Goal: Task Accomplishment & Management: Manage account settings

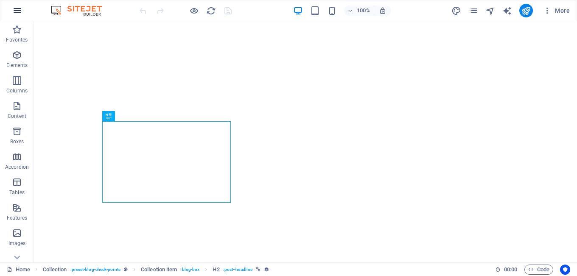
click at [13, 5] on button "button" at bounding box center [17, 10] width 20 height 20
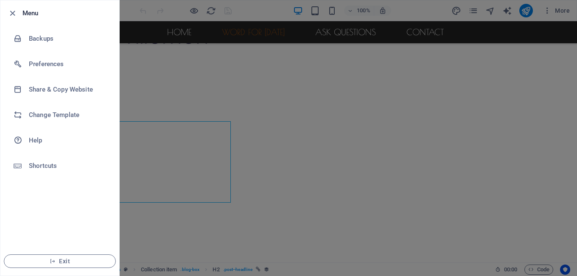
scroll to position [316, 0]
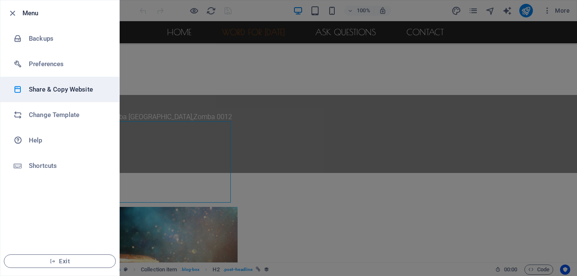
click at [59, 92] on h6 "Share & Copy Website" at bounding box center [68, 89] width 78 height 10
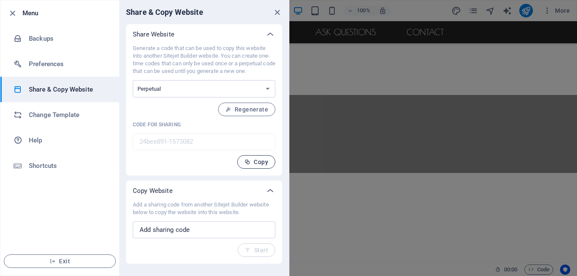
click at [258, 162] on span "Copy" at bounding box center [256, 162] width 24 height 7
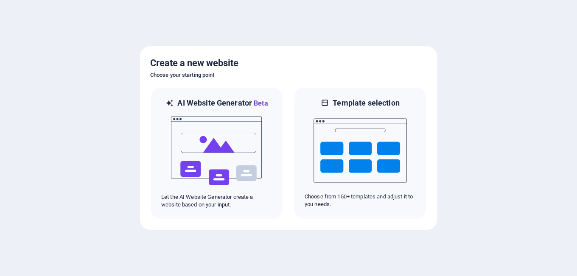
click at [425, 21] on div at bounding box center [288, 138] width 577 height 276
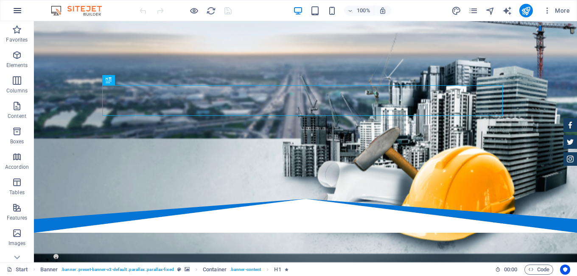
click at [18, 7] on icon "button" at bounding box center [17, 11] width 10 height 10
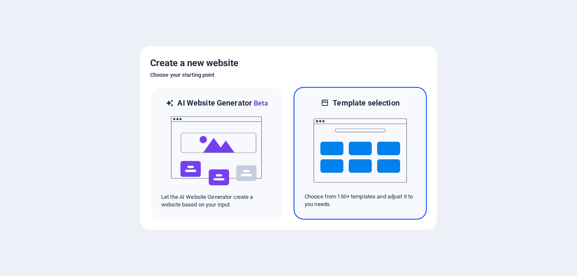
click at [352, 126] on img at bounding box center [359, 150] width 93 height 85
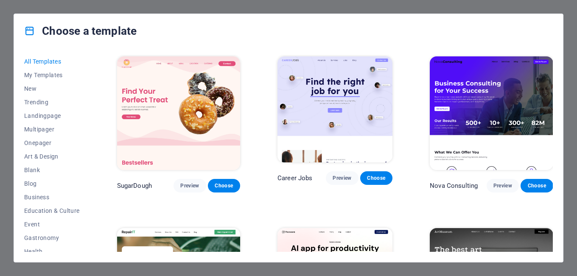
click at [465, 95] on img at bounding box center [491, 113] width 123 height 114
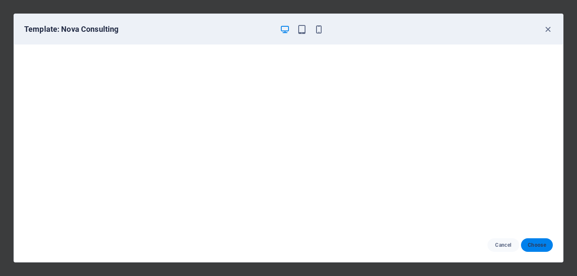
click at [536, 246] on span "Choose" at bounding box center [536, 245] width 18 height 7
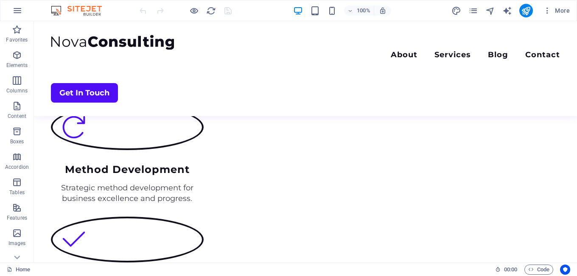
scroll to position [910, 0]
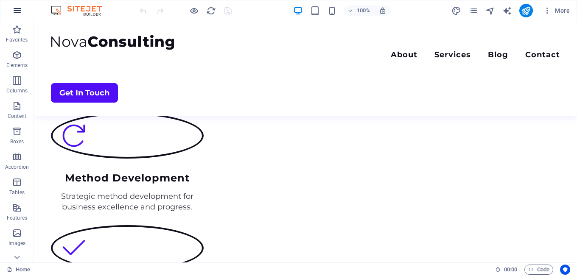
click at [9, 6] on button "button" at bounding box center [17, 10] width 20 height 20
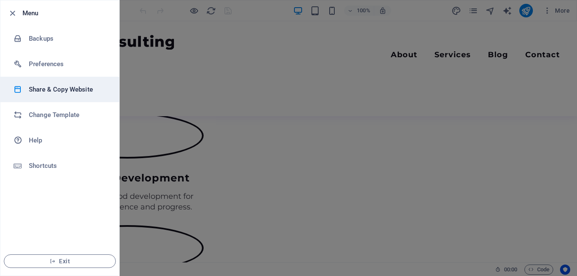
click at [50, 84] on h6 "Share & Copy Website" at bounding box center [68, 89] width 78 height 10
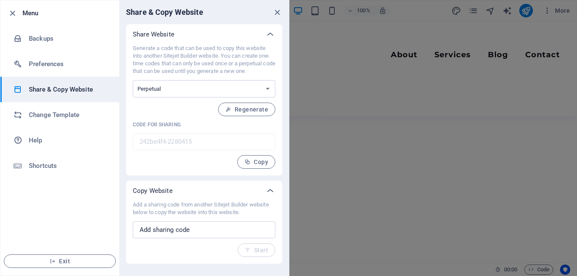
click at [196, 239] on div "Add a sharing code from another Sitejet Builder website below to copy the websi…" at bounding box center [204, 229] width 142 height 56
click at [194, 233] on input "text" at bounding box center [204, 229] width 142 height 17
paste input "24bee891-1573082"
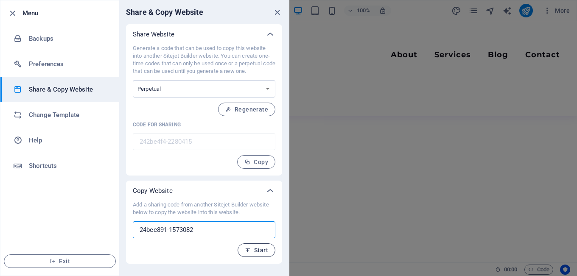
type input "24bee891-1573082"
click at [260, 248] on span "Start" at bounding box center [256, 250] width 23 height 7
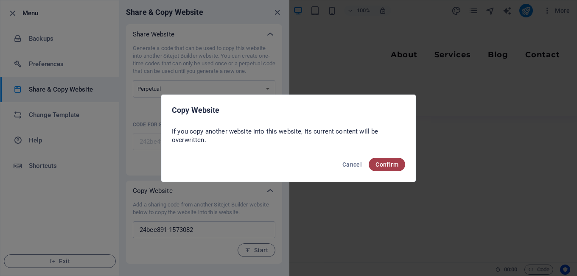
click at [383, 161] on span "Confirm" at bounding box center [386, 164] width 23 height 7
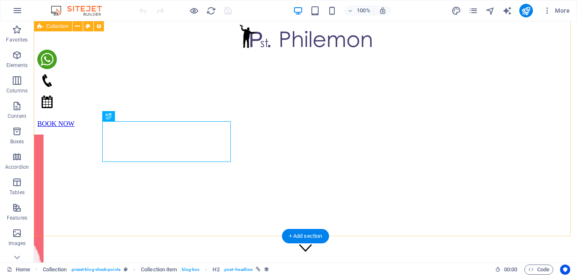
scroll to position [316, 0]
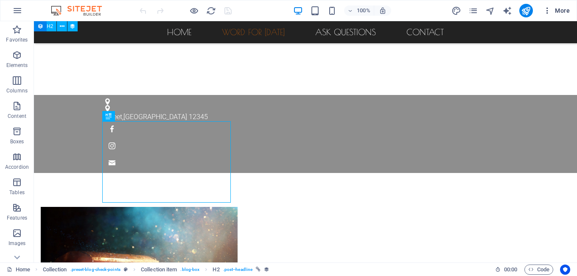
click at [557, 8] on span "More" at bounding box center [556, 10] width 27 height 8
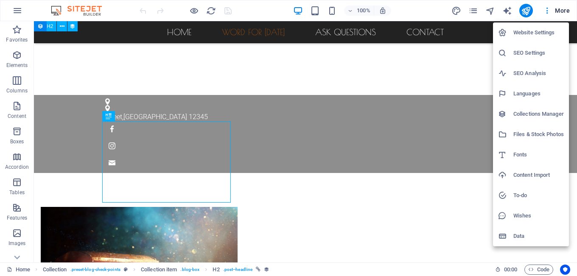
click at [523, 236] on h6 "Data" at bounding box center [538, 236] width 50 height 10
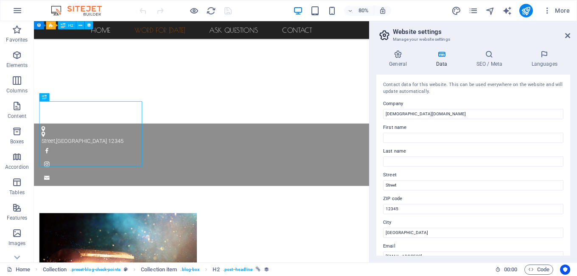
scroll to position [371, 0]
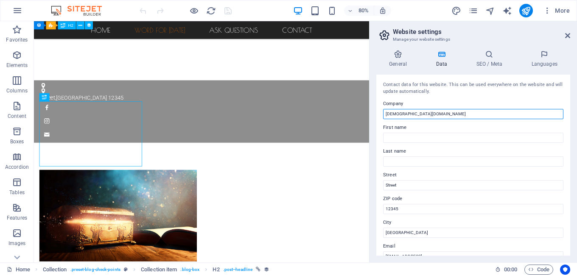
click at [431, 116] on input "[DEMOGRAPHIC_DATA][DOMAIN_NAME]" at bounding box center [473, 114] width 180 height 10
drag, startPoint x: 431, startPoint y: 116, endPoint x: 383, endPoint y: 117, distance: 47.5
click at [383, 117] on input "[DEMOGRAPHIC_DATA][DOMAIN_NAME]" at bounding box center [473, 114] width 180 height 10
type input "[PERSON_NAME]"
click at [409, 139] on input "First name" at bounding box center [473, 138] width 180 height 10
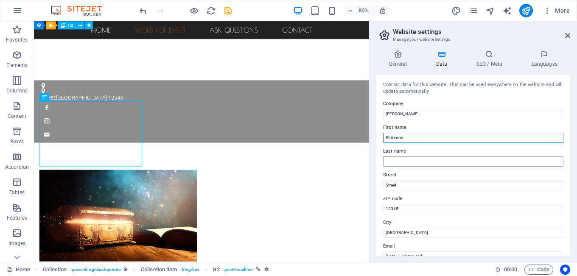
type input "Philemon"
click at [401, 162] on input "Last name" at bounding box center [473, 161] width 180 height 10
type input "Kalogwile"
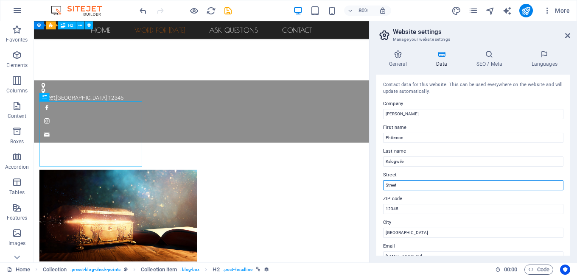
click at [410, 184] on input "Street" at bounding box center [473, 185] width 180 height 10
type input "S"
type input "Matawale"
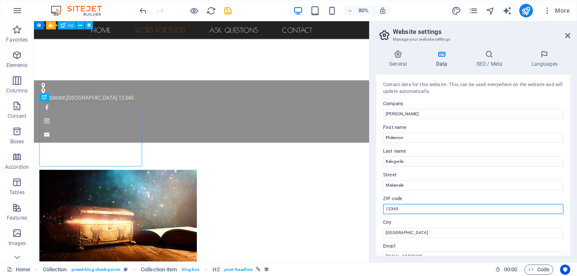
click at [397, 206] on input "12345" at bounding box center [473, 209] width 180 height 10
click at [404, 209] on input "12345" at bounding box center [473, 209] width 180 height 10
type input "0002"
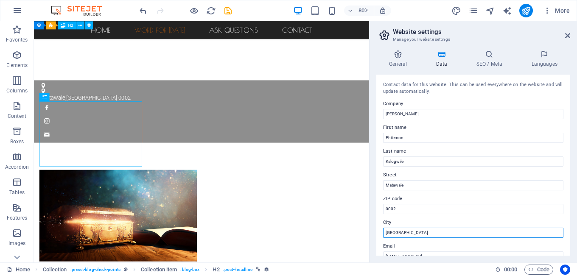
click at [396, 231] on input "[GEOGRAPHIC_DATA]" at bounding box center [473, 233] width 180 height 10
drag, startPoint x: 438, startPoint y: 256, endPoint x: 389, endPoint y: 290, distance: 59.1
click at [408, 234] on input "[GEOGRAPHIC_DATA]" at bounding box center [473, 233] width 180 height 10
type input "B"
type input "Zomba"
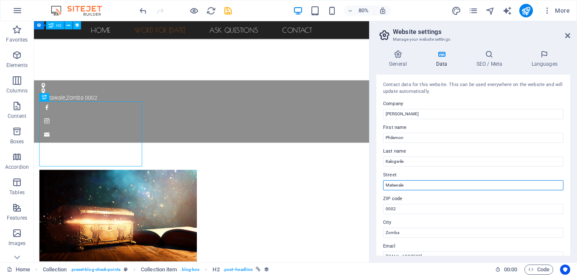
click at [416, 188] on input "Matawale" at bounding box center [473, 185] width 180 height 10
click at [432, 184] on input "Matawale Zomba. [GEOGRAPHIC_DATA]" at bounding box center [473, 185] width 180 height 10
type input "Matawale Zomba. [GEOGRAPHIC_DATA]"
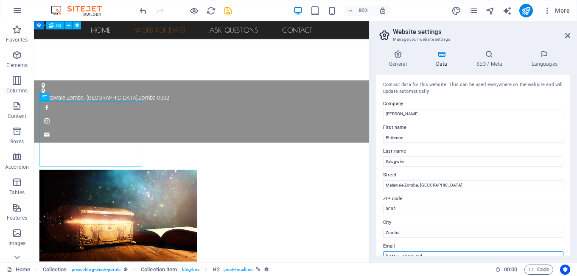
click at [395, 254] on input "[EMAIL_ADDRESS]" at bounding box center [473, 256] width 180 height 10
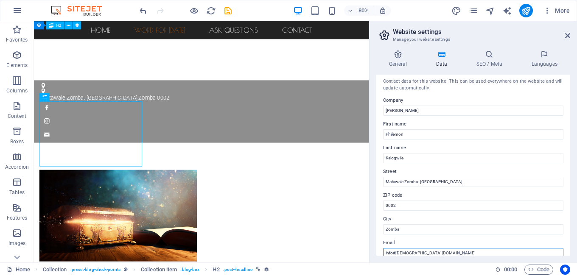
type input "info#[DEMOGRAPHIC_DATA][DOMAIN_NAME]"
drag, startPoint x: 570, startPoint y: 149, endPoint x: 569, endPoint y: 161, distance: 11.9
click at [569, 161] on div "General Data SEO / Meta Languages Website name [DOMAIN_NAME] Logo Drag files he…" at bounding box center [472, 152] width 207 height 219
click at [573, 247] on div "General Data SEO / Meta Languages Website name [DOMAIN_NAME] Logo Drag files he…" at bounding box center [472, 152] width 207 height 219
click at [225, 12] on icon "save" at bounding box center [228, 11] width 10 height 10
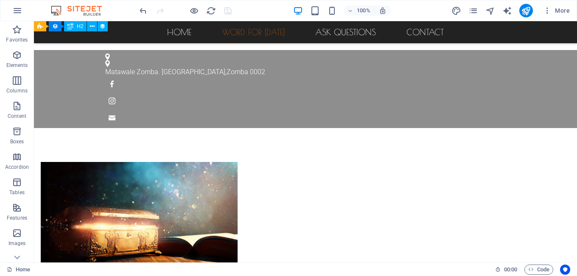
scroll to position [151, 0]
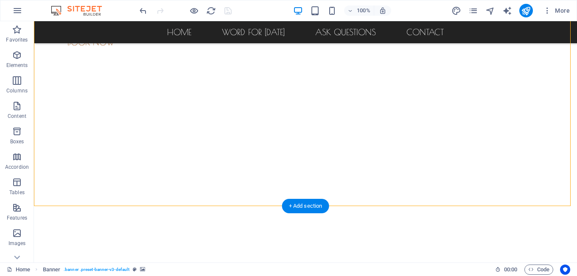
scroll to position [0, 0]
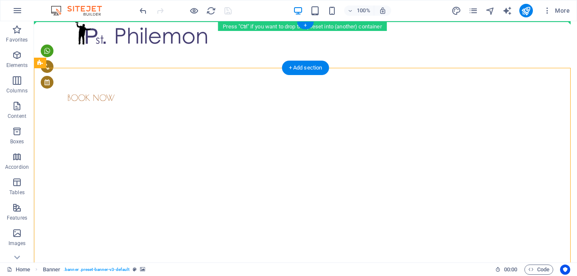
drag, startPoint x: 80, startPoint y: 70, endPoint x: 45, endPoint y: 22, distance: 58.8
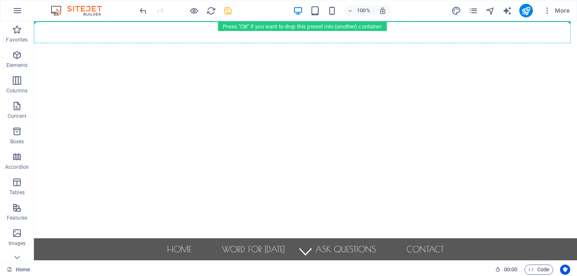
drag, startPoint x: 50, startPoint y: 213, endPoint x: 42, endPoint y: 13, distance: 199.9
click at [42, 21] on section "Favorites Elements Columns Content Boxes Accordion Tables Features Images Slide…" at bounding box center [288, 141] width 577 height 241
drag, startPoint x: 46, startPoint y: 214, endPoint x: 56, endPoint y: 18, distance: 196.2
click at [56, 21] on section "Favorites Elements Columns Content Boxes Accordion Tables Features Images Slide…" at bounding box center [288, 141] width 577 height 241
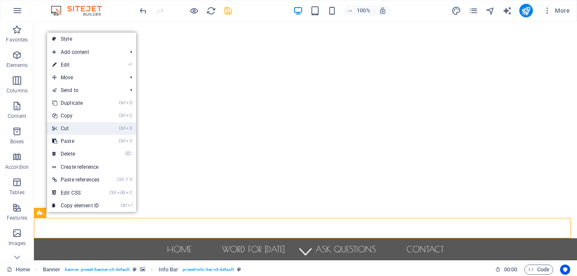
click at [70, 130] on link "Ctrl X Cut" at bounding box center [75, 128] width 57 height 13
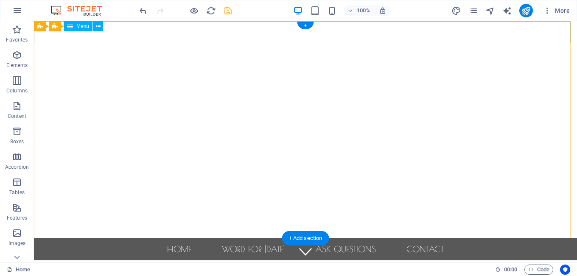
click at [117, 238] on nav "Home Word For [DATE] Ask Questions Contact" at bounding box center [305, 249] width 543 height 22
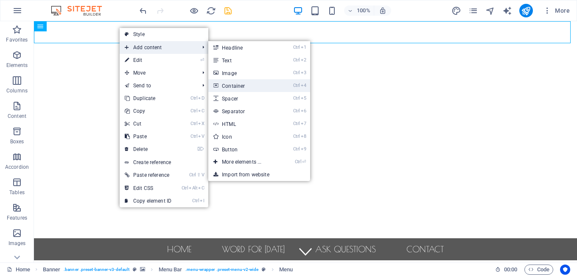
click at [231, 85] on link "Ctrl 4 Container" at bounding box center [243, 85] width 70 height 13
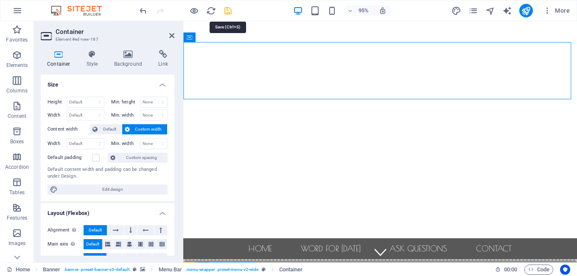
drag, startPoint x: 229, startPoint y: 35, endPoint x: 224, endPoint y: 13, distance: 22.5
click at [224, 21] on section "Favorites Elements Columns Content Boxes Accordion Tables Features Images Slide…" at bounding box center [288, 141] width 577 height 241
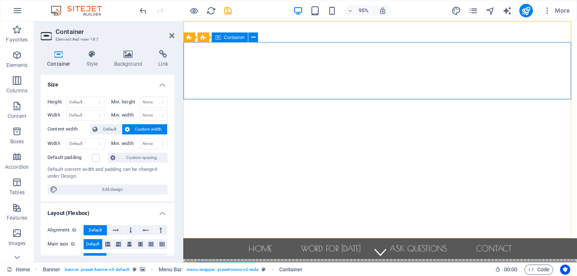
scroll to position [3, 0]
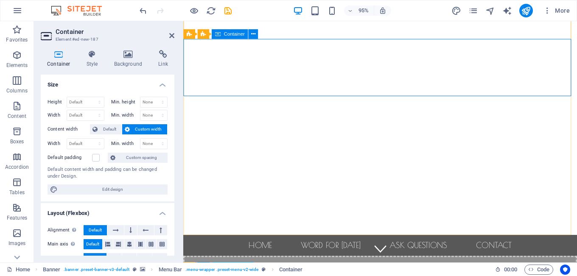
click at [145, 16] on div at bounding box center [185, 11] width 95 height 14
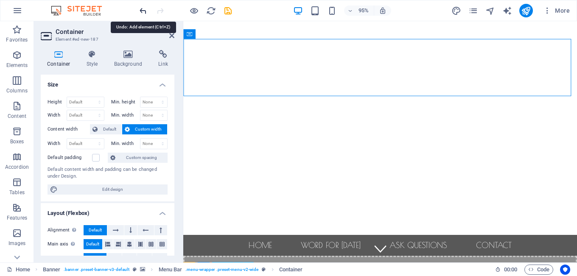
click at [143, 14] on icon "undo" at bounding box center [143, 11] width 10 height 10
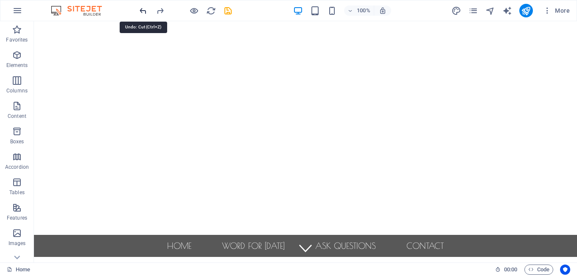
click at [142, 7] on icon "undo" at bounding box center [143, 11] width 10 height 10
click at [228, 9] on icon "save" at bounding box center [228, 11] width 10 height 10
checkbox input "false"
